Goal: Task Accomplishment & Management: Manage account settings

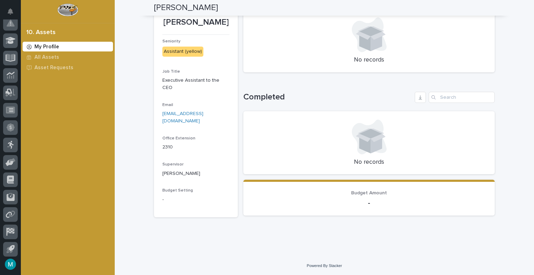
scroll to position [197, 0]
click at [10, 262] on button "button" at bounding box center [10, 264] width 15 height 15
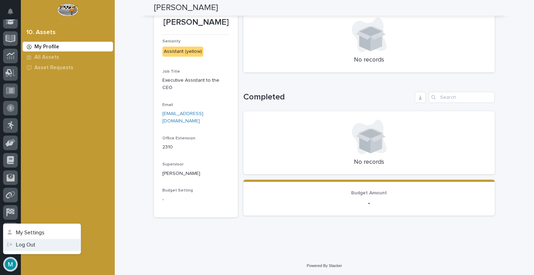
click at [28, 247] on link "Log Out" at bounding box center [41, 245] width 77 height 12
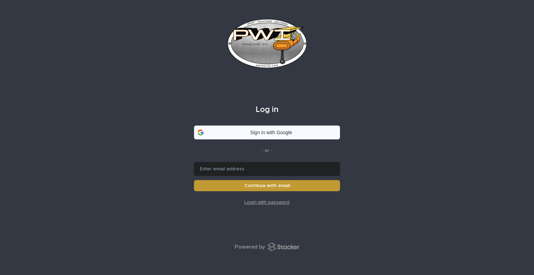
click at [257, 132] on div "Sign in with Google" at bounding box center [271, 132] width 122 height 5
